Goal: Transaction & Acquisition: Purchase product/service

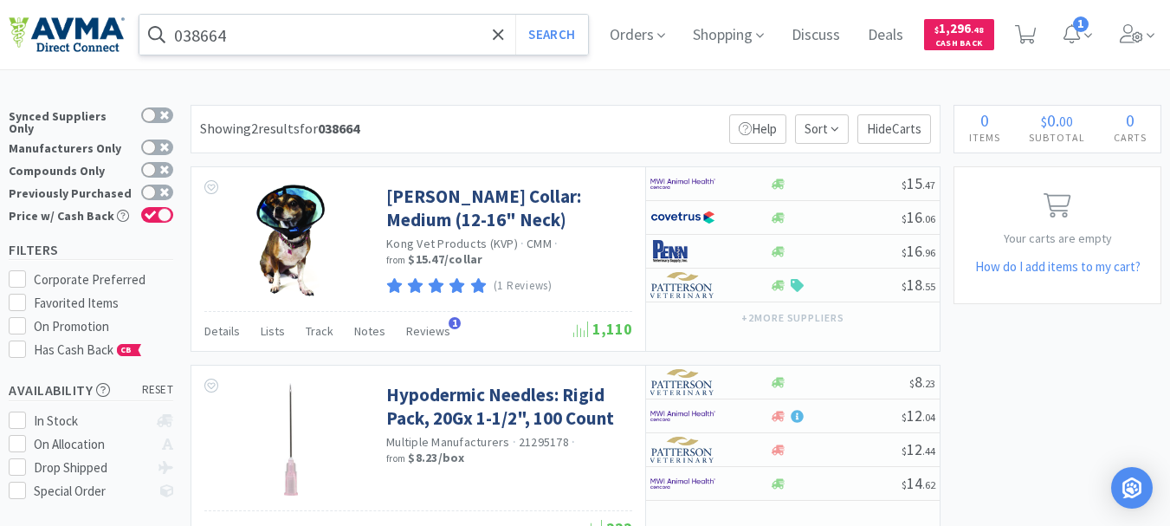
scroll to position [173, 0]
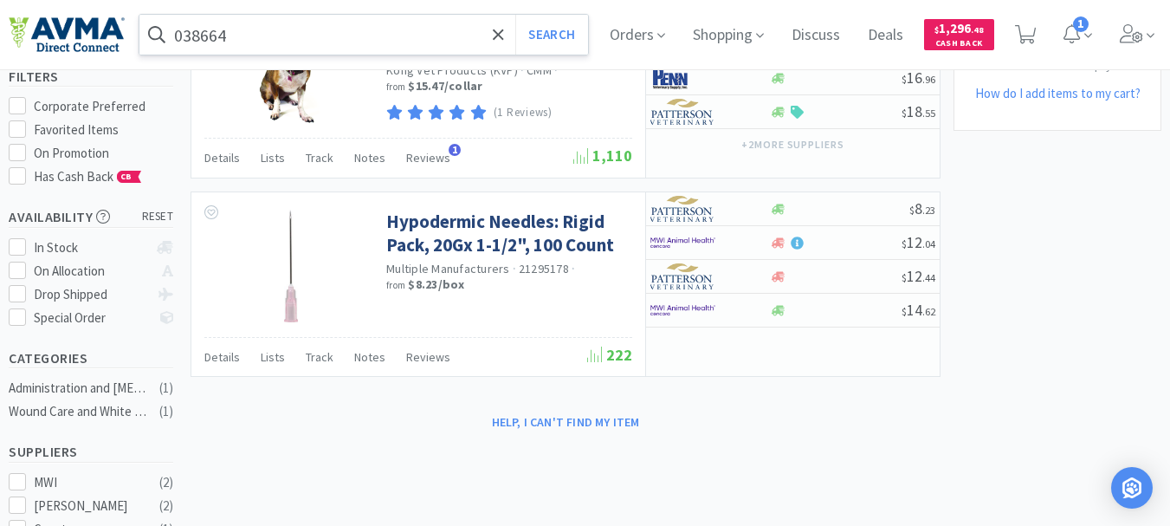
click at [358, 42] on input "038664" at bounding box center [363, 35] width 449 height 40
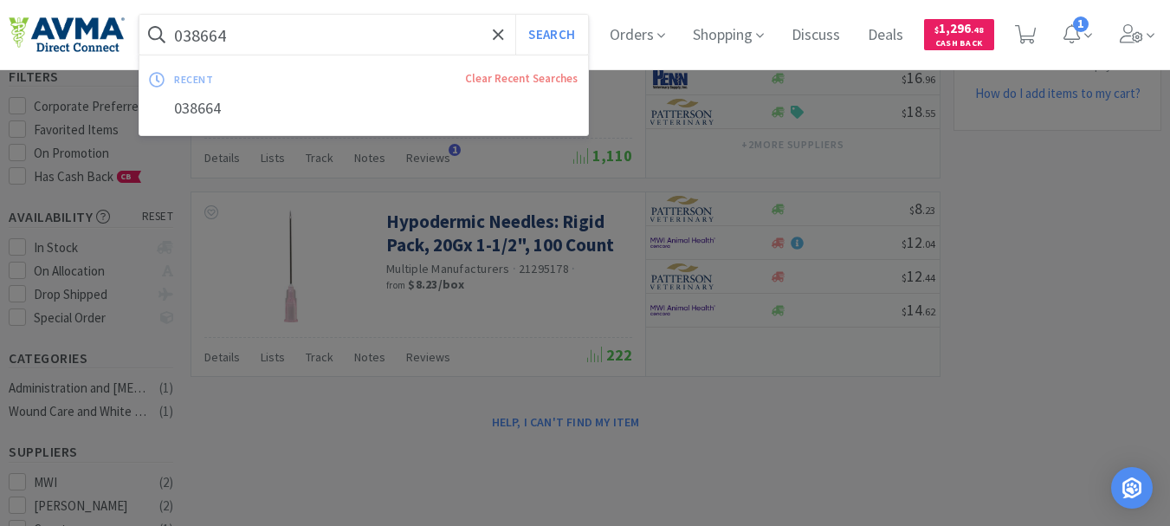
paste input "80465"
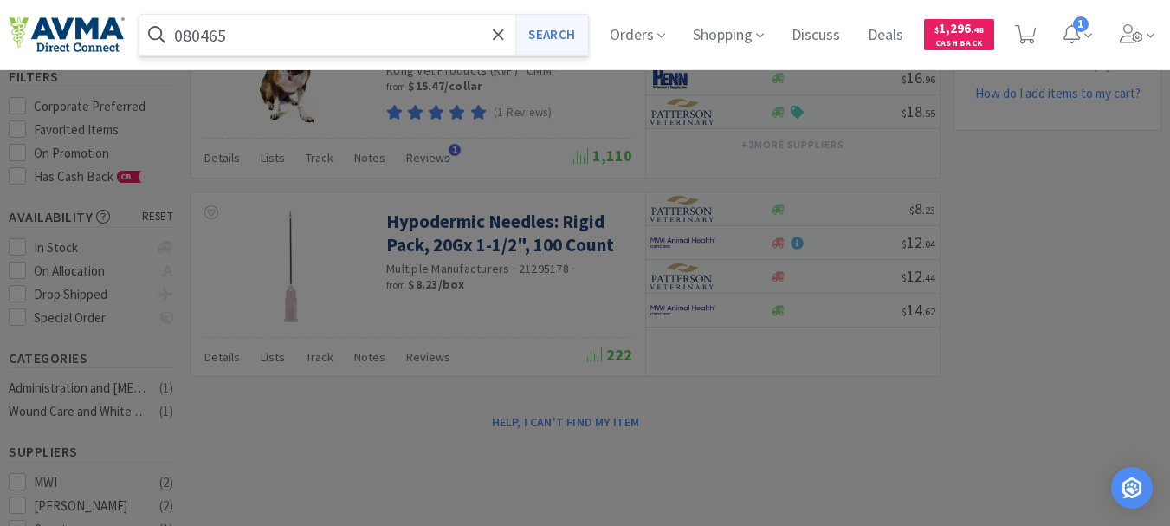
click at [587, 28] on button "Search" at bounding box center [551, 35] width 72 height 40
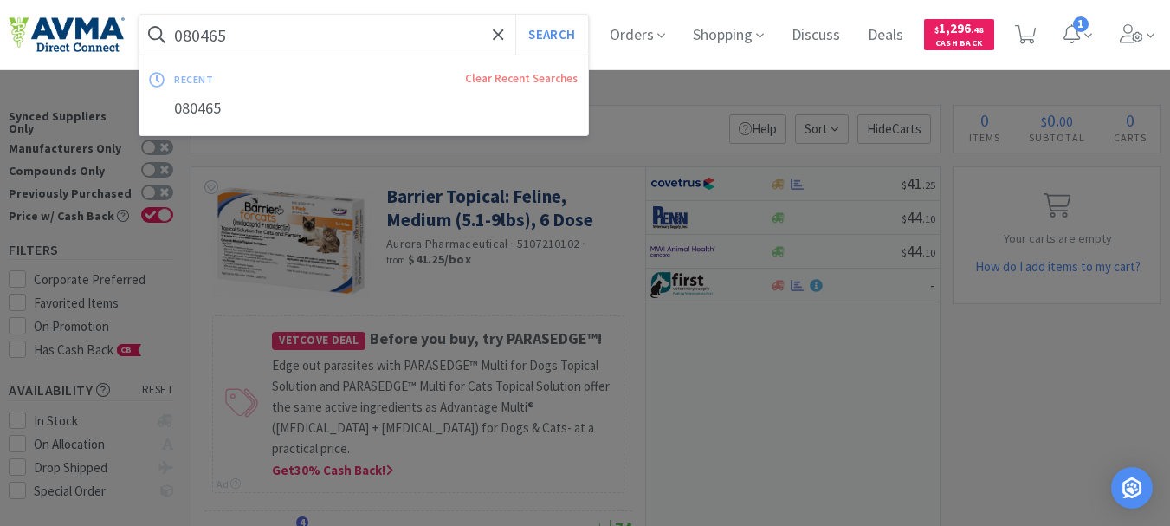
click at [260, 44] on input "080465" at bounding box center [363, 35] width 449 height 40
paste input "12147"
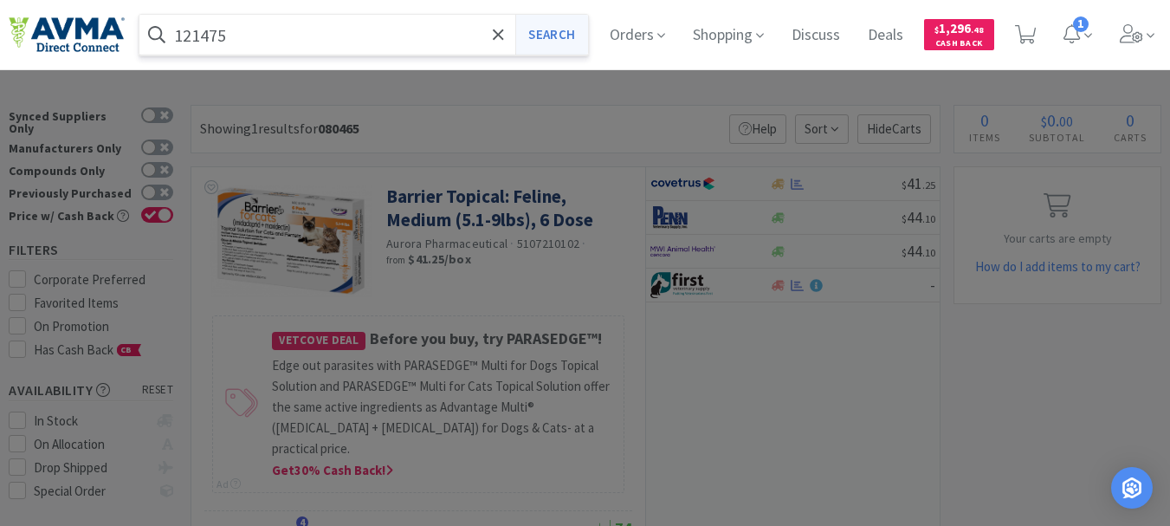
type input "121475"
click at [553, 34] on button "Search" at bounding box center [551, 35] width 72 height 40
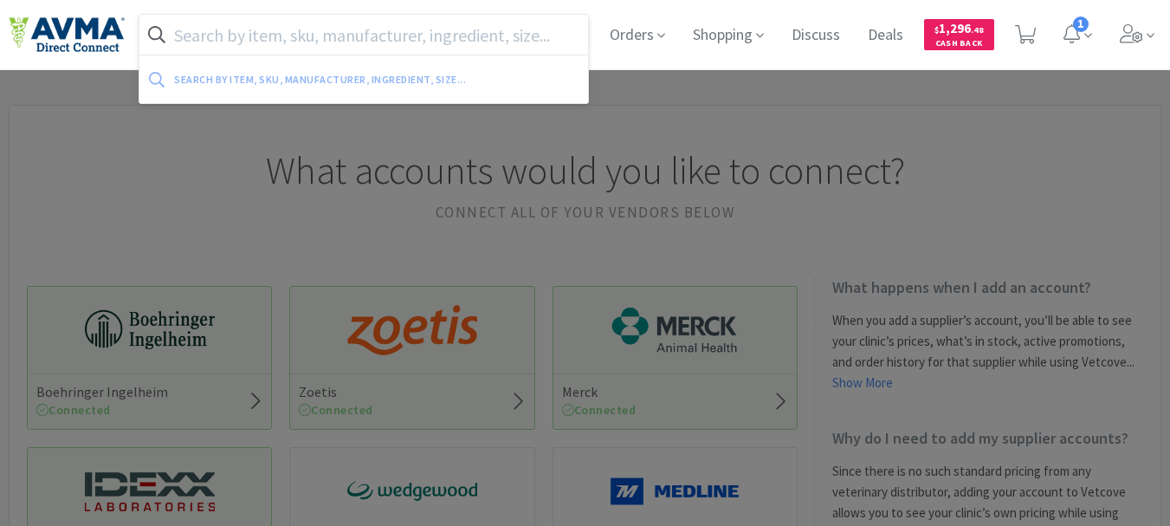
click at [486, 38] on input "text" at bounding box center [363, 35] width 449 height 40
paste input "004322"
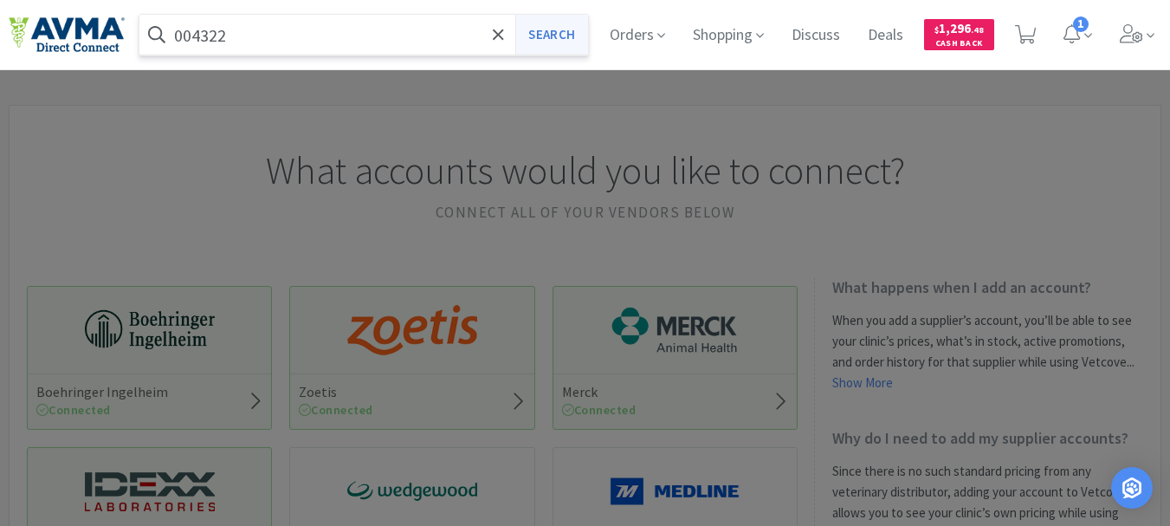
click at [566, 30] on button "Search" at bounding box center [551, 35] width 72 height 40
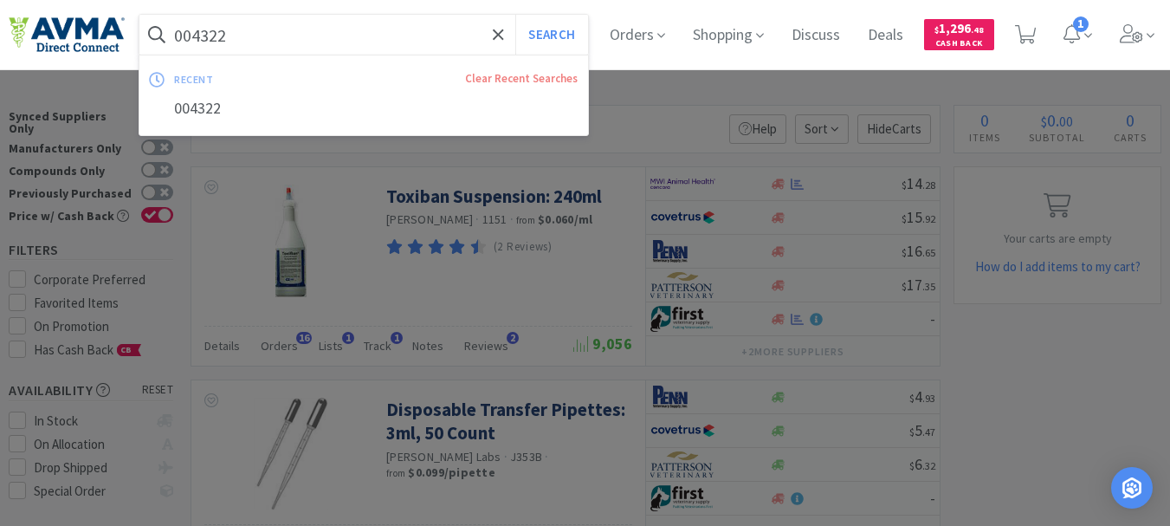
click at [345, 45] on input "004322" at bounding box center [363, 35] width 449 height 40
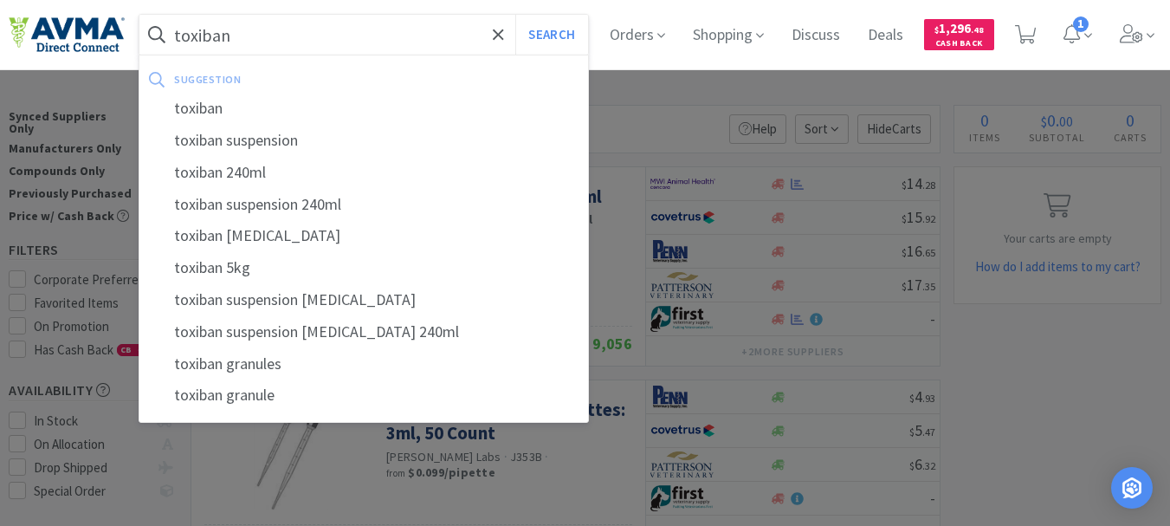
click at [515, 15] on button "Search" at bounding box center [551, 35] width 72 height 40
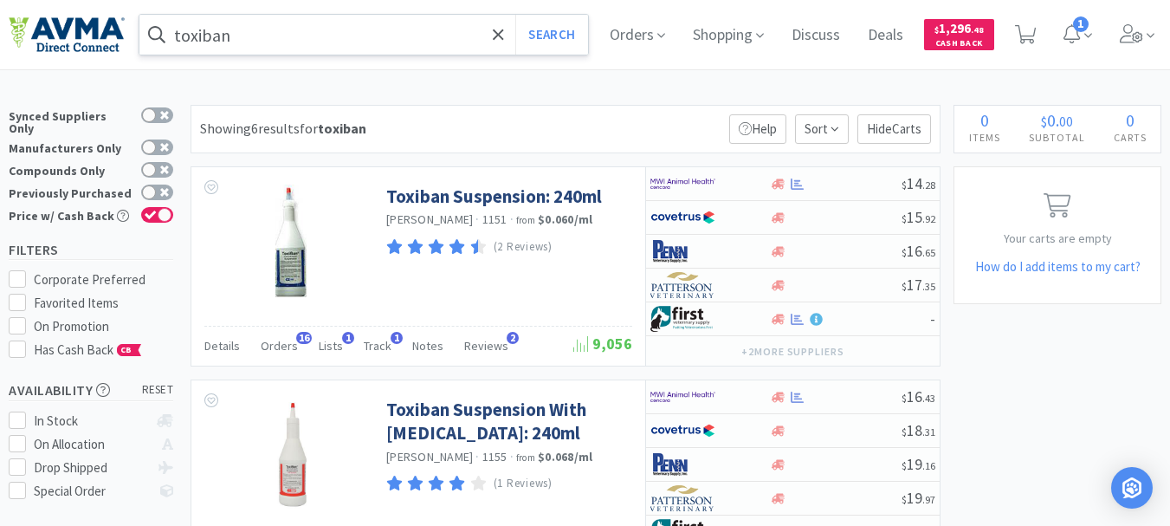
click at [378, 24] on input "toxiban" at bounding box center [363, 35] width 449 height 40
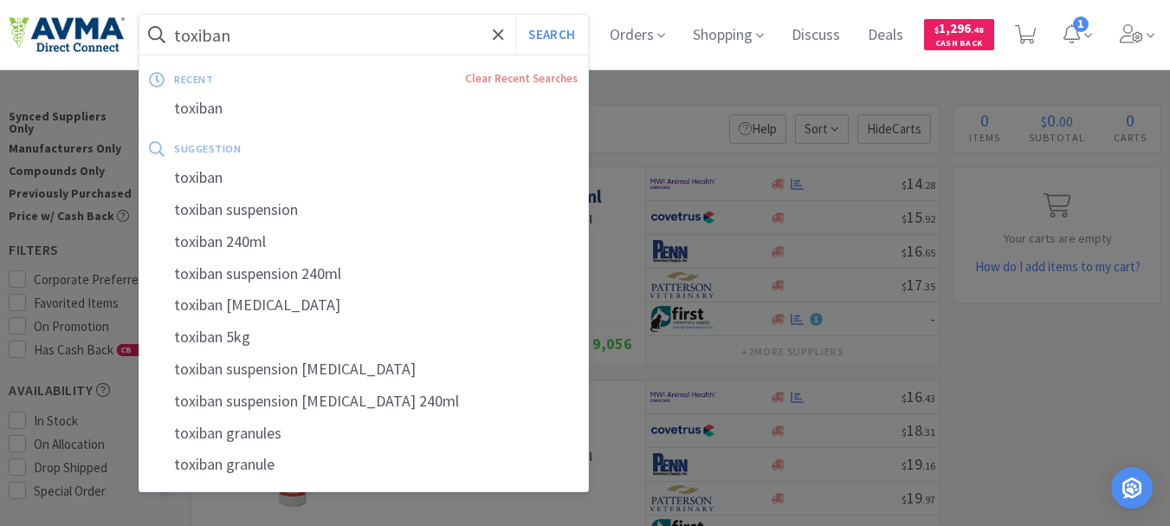
paste input "032296"
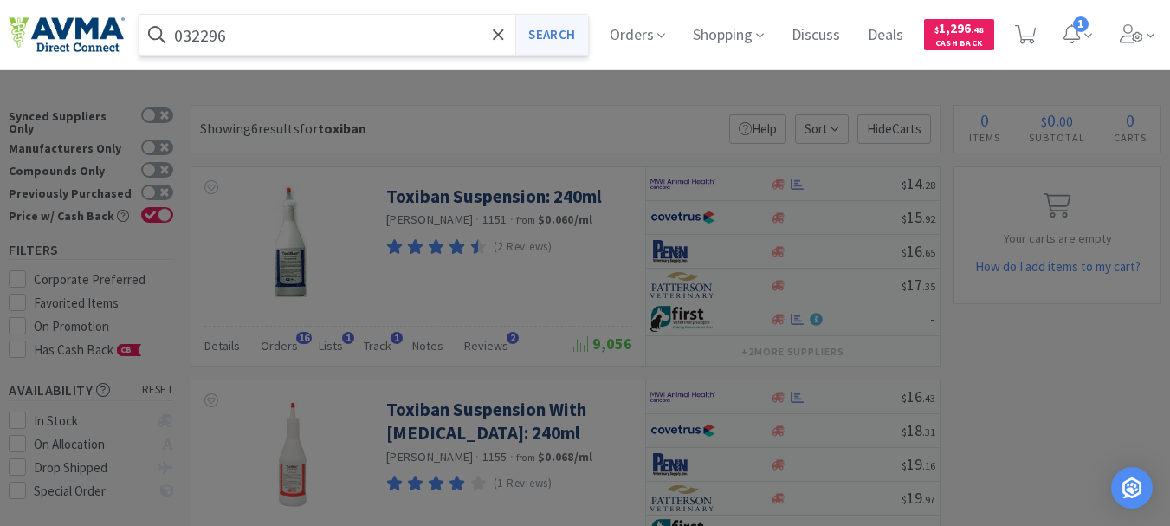
click at [585, 34] on button "Search" at bounding box center [551, 35] width 72 height 40
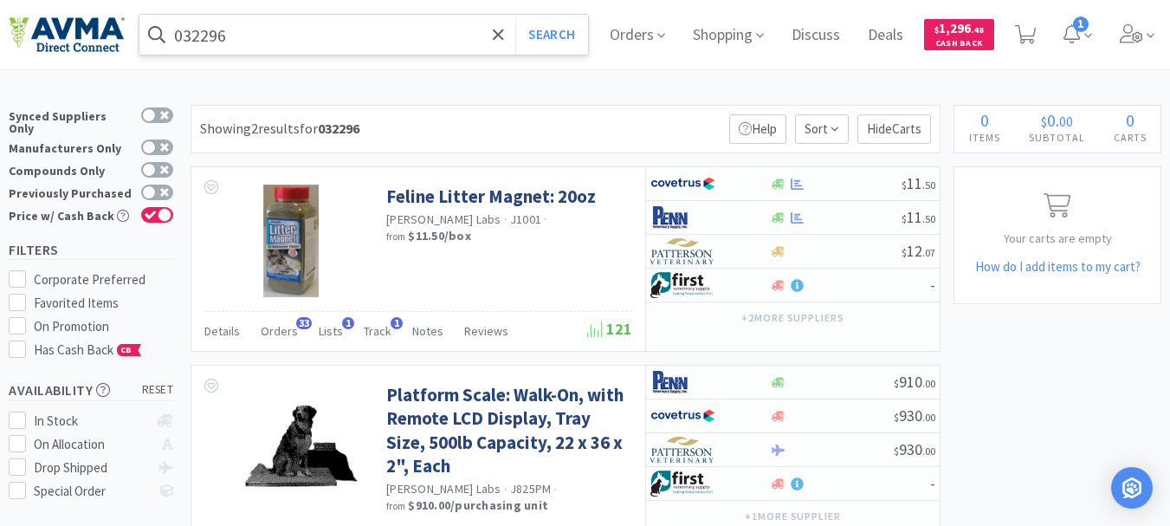
click at [250, 33] on input "032296" at bounding box center [363, 35] width 449 height 40
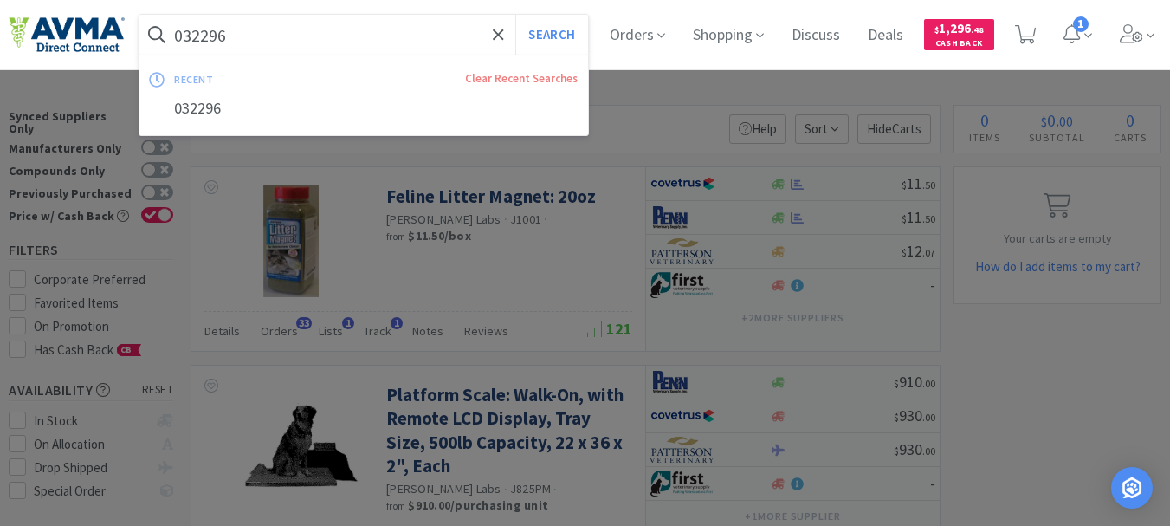
paste input "7894084"
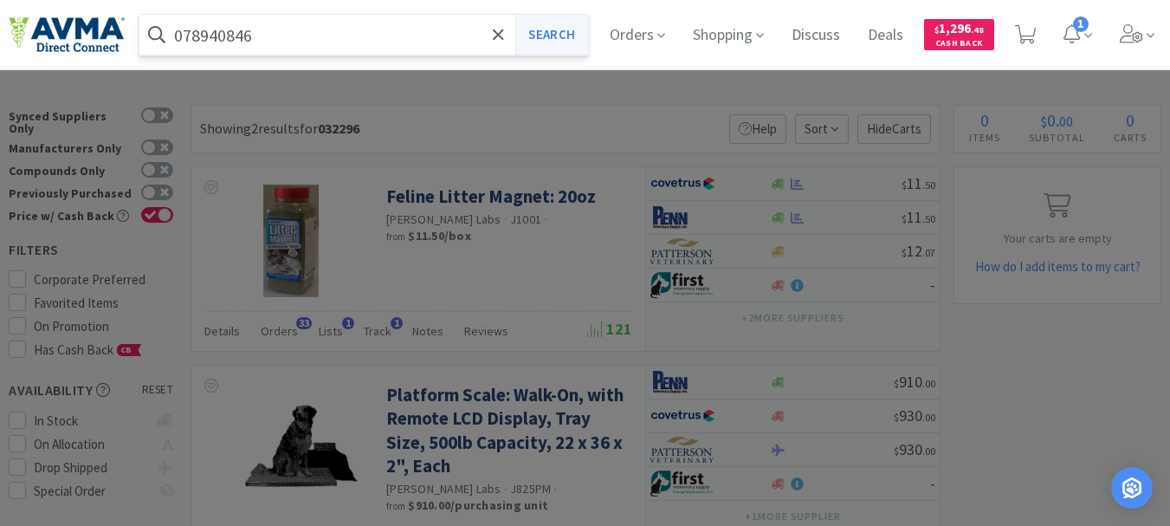
click at [560, 31] on button "Search" at bounding box center [551, 35] width 72 height 40
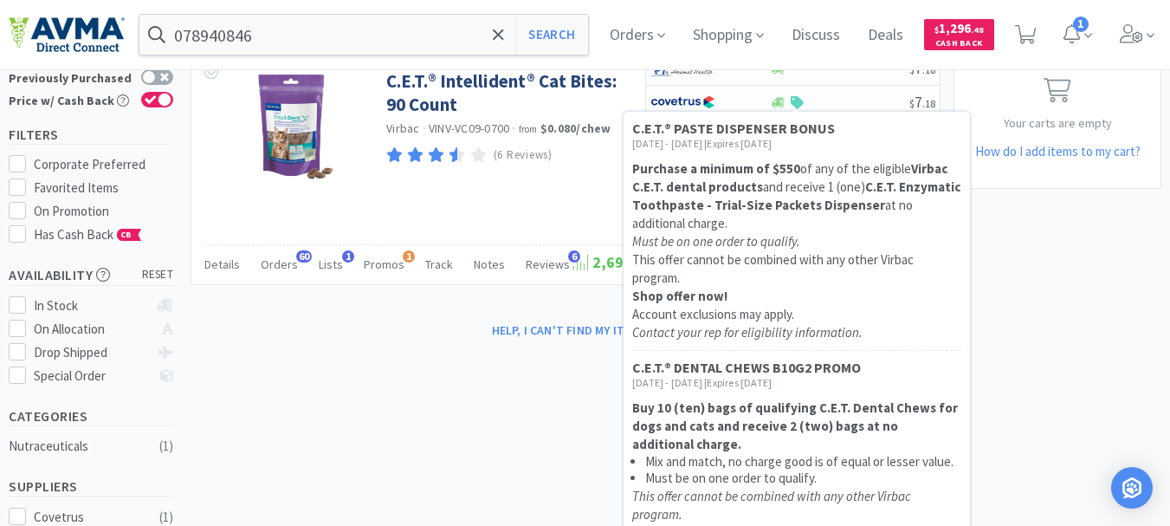
scroll to position [173, 0]
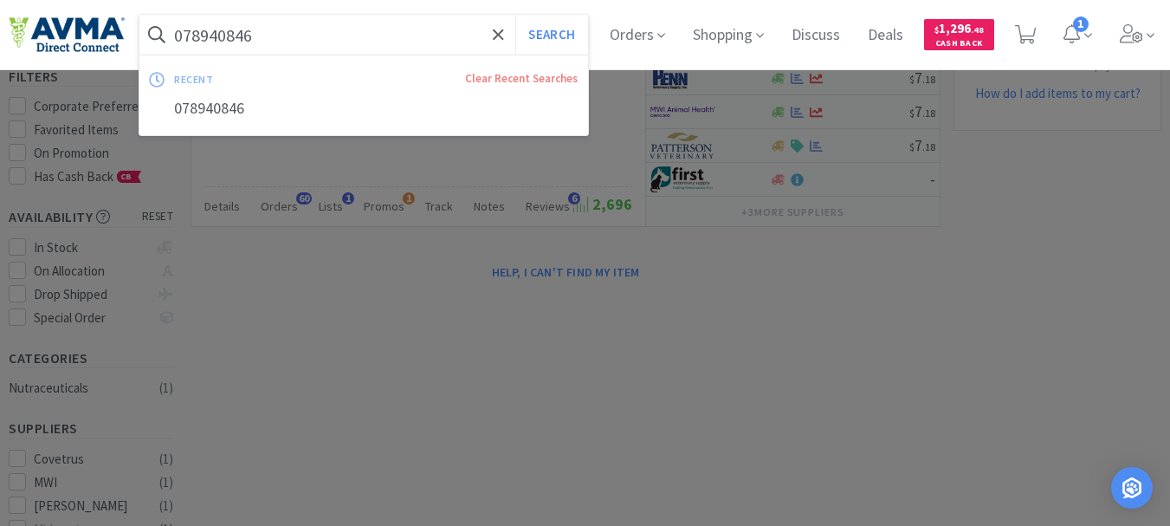
click at [302, 23] on input "078940846" at bounding box center [363, 35] width 449 height 40
paste input "63459"
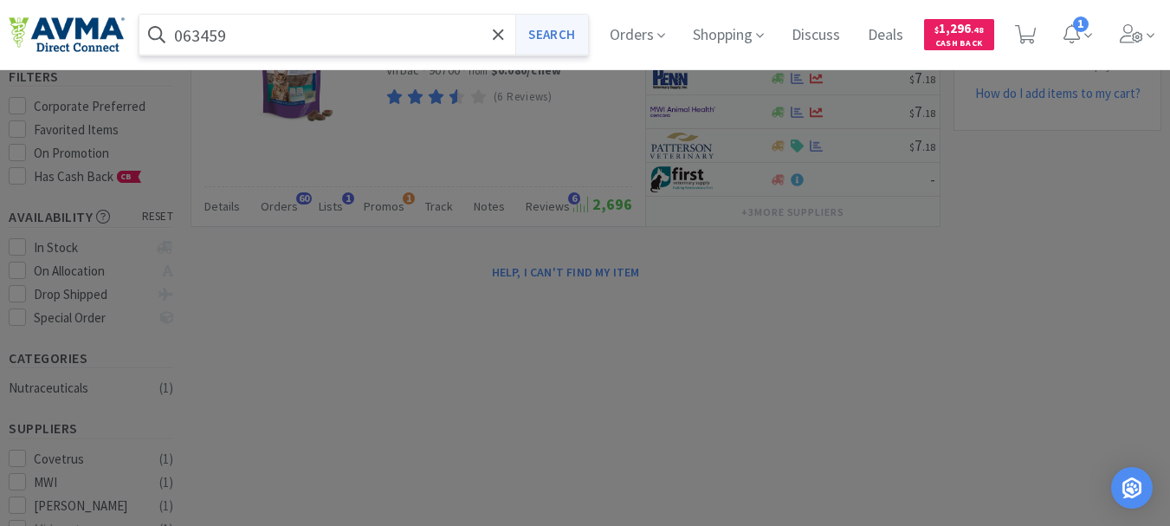
click at [559, 24] on button "Search" at bounding box center [551, 35] width 72 height 40
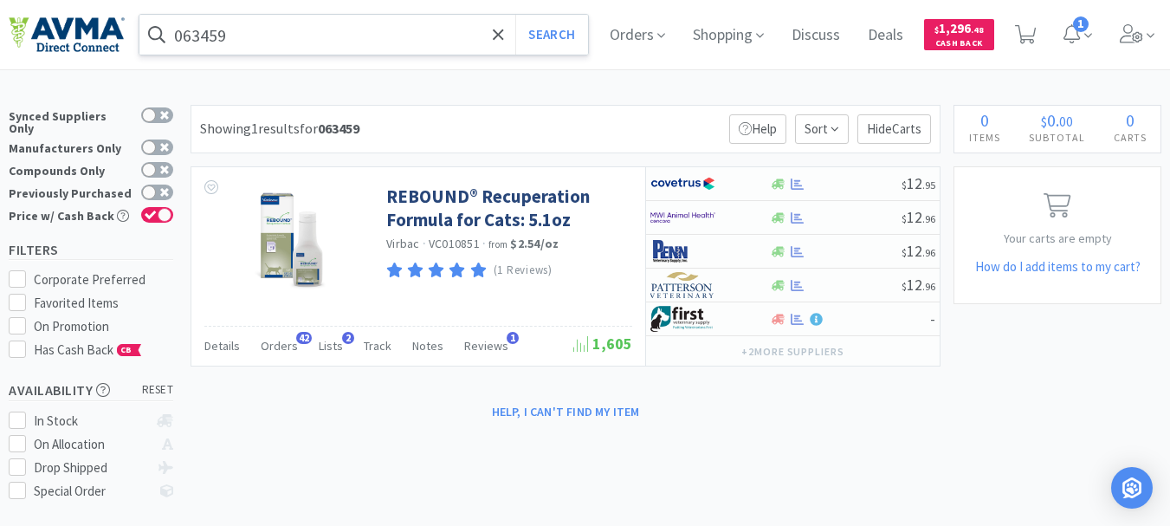
click at [261, 27] on input "063459" at bounding box center [363, 35] width 449 height 40
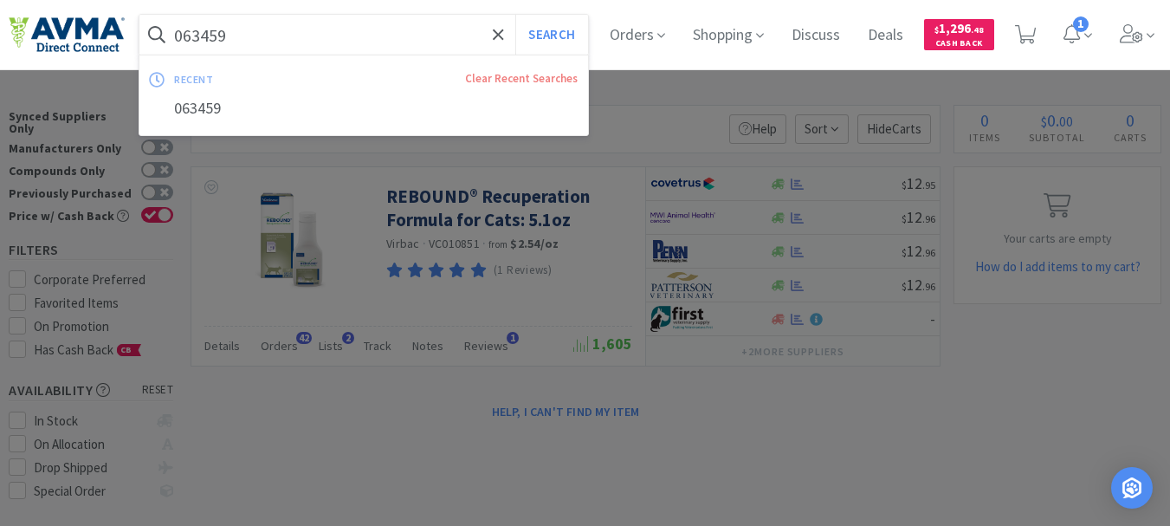
paste input "78013233"
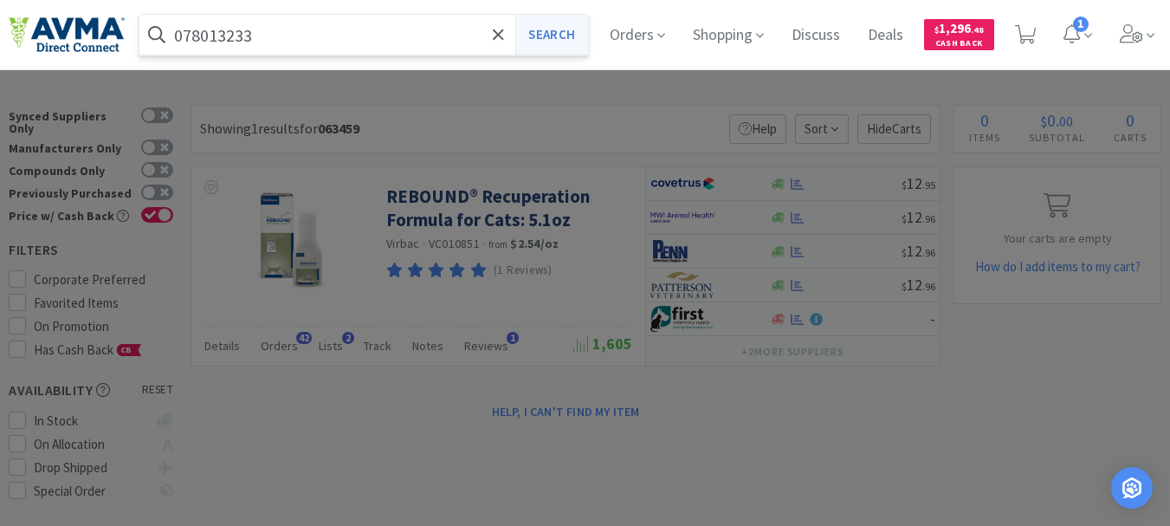
type input "078013233"
click at [558, 26] on button "Search" at bounding box center [551, 35] width 72 height 40
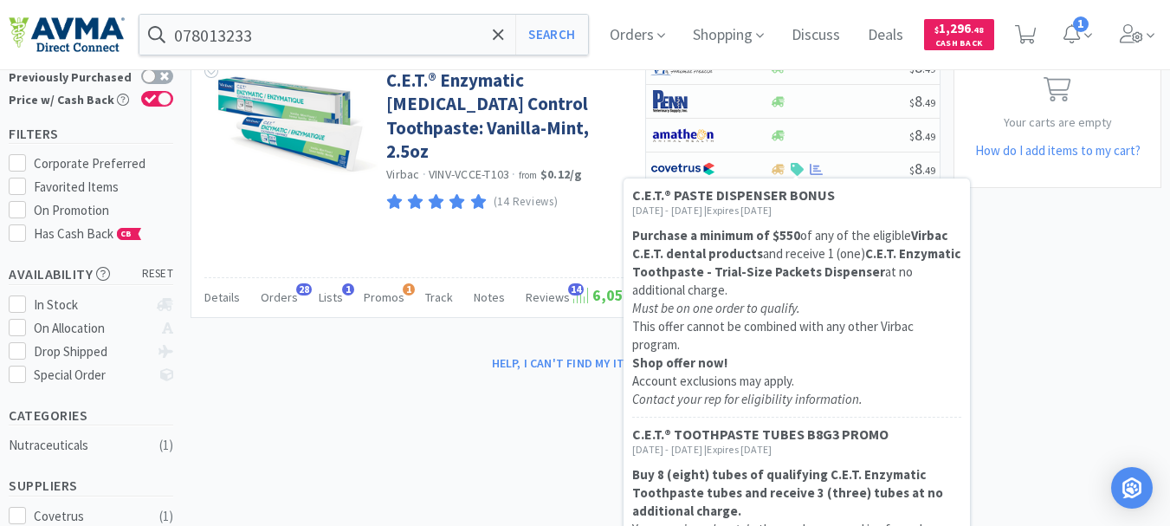
scroll to position [87, 0]
